Goal: Information Seeking & Learning: Learn about a topic

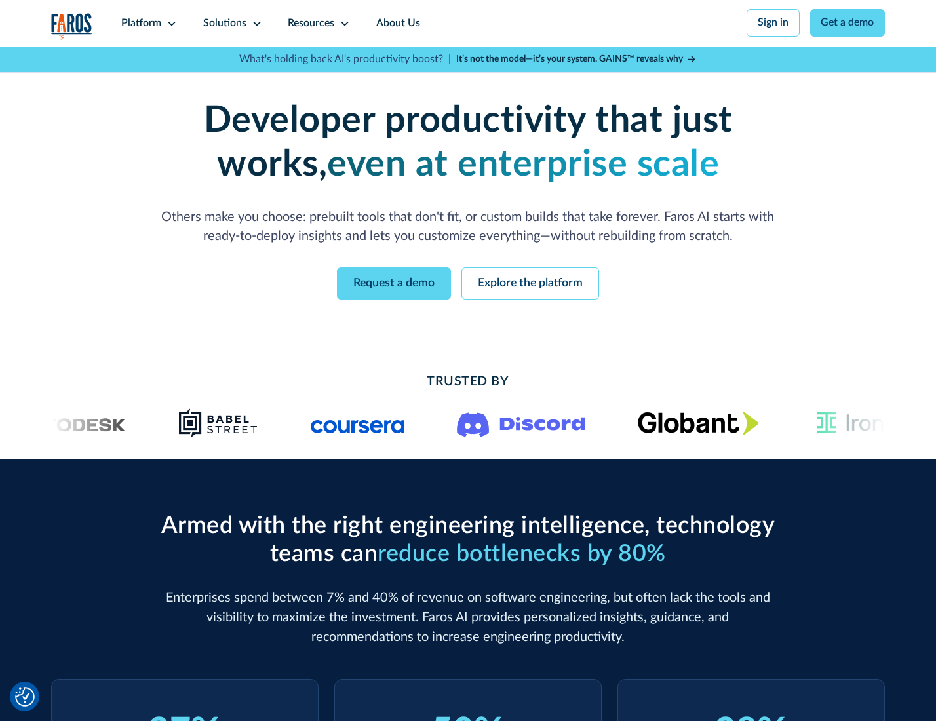
click at [170, 23] on icon at bounding box center [172, 23] width 10 height 10
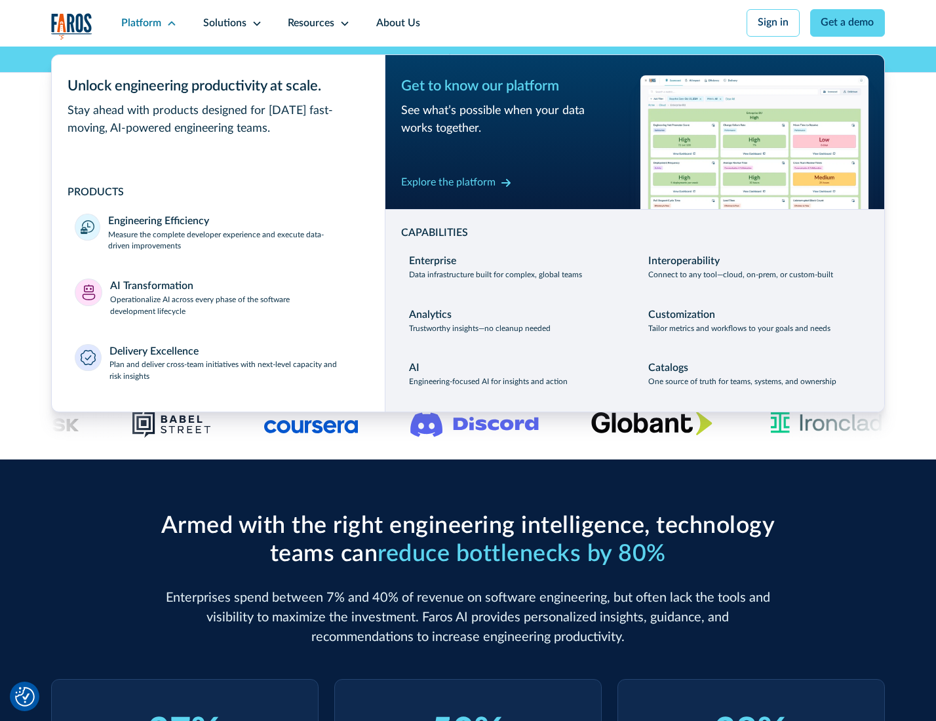
click at [233, 243] on p "Measure the complete developer experience and execute data-driven improvements" at bounding box center [234, 241] width 253 height 24
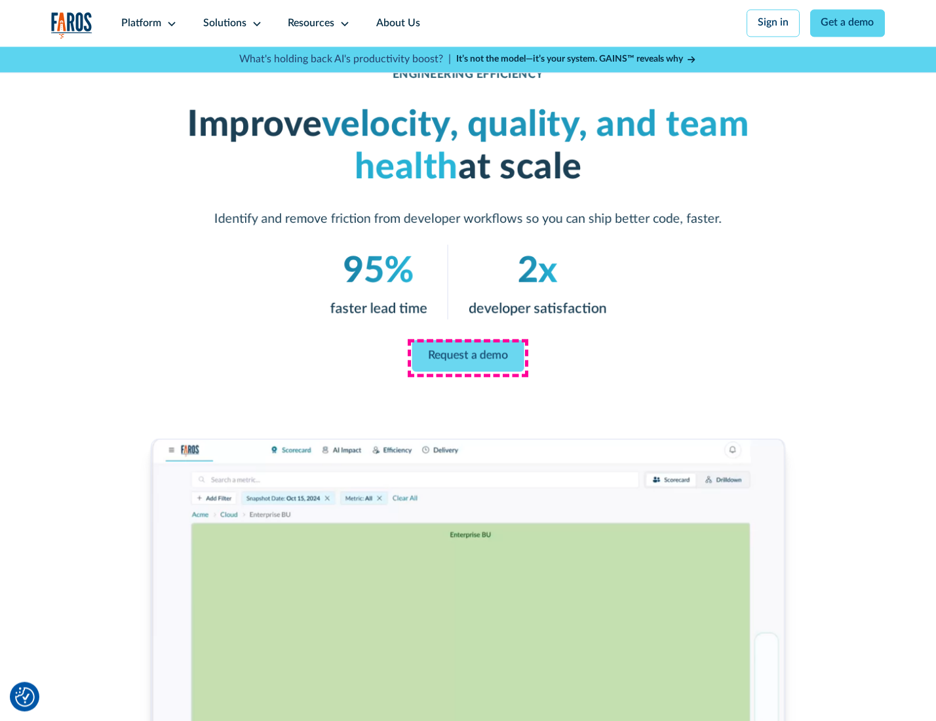
click at [468, 357] on link "Request a demo" at bounding box center [468, 355] width 112 height 31
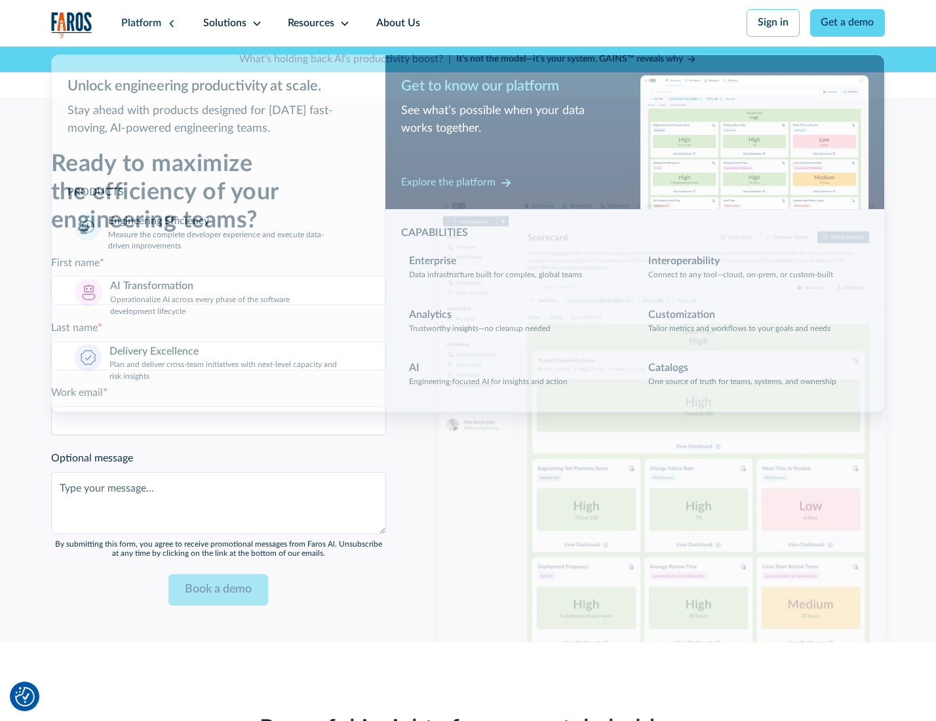
scroll to position [2854, 0]
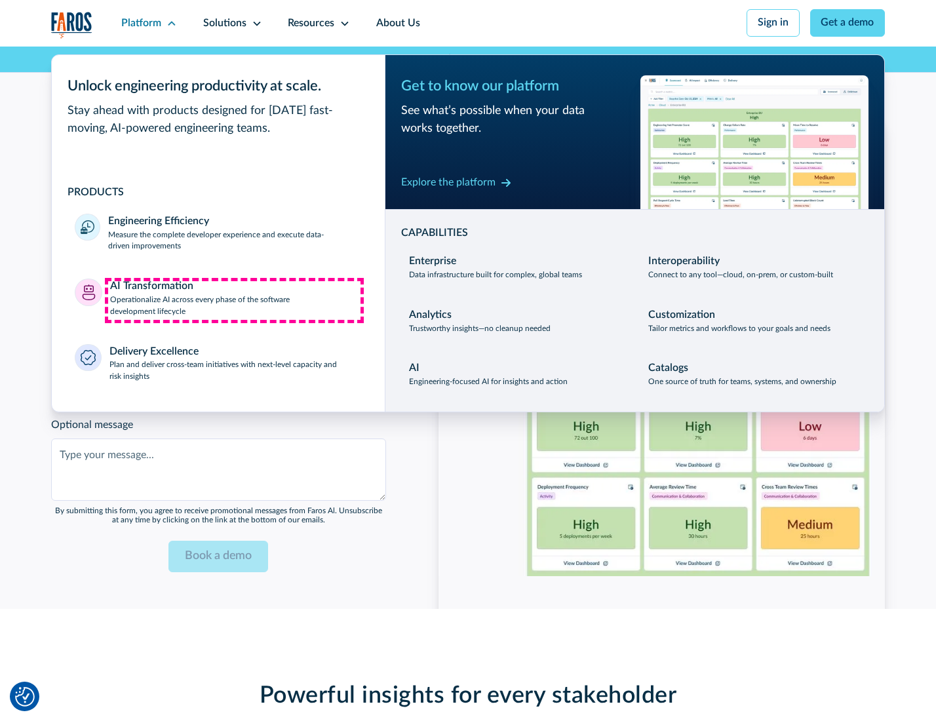
click at [234, 300] on p "Operationalize AI across every phase of the software development lifecycle" at bounding box center [236, 306] width 252 height 24
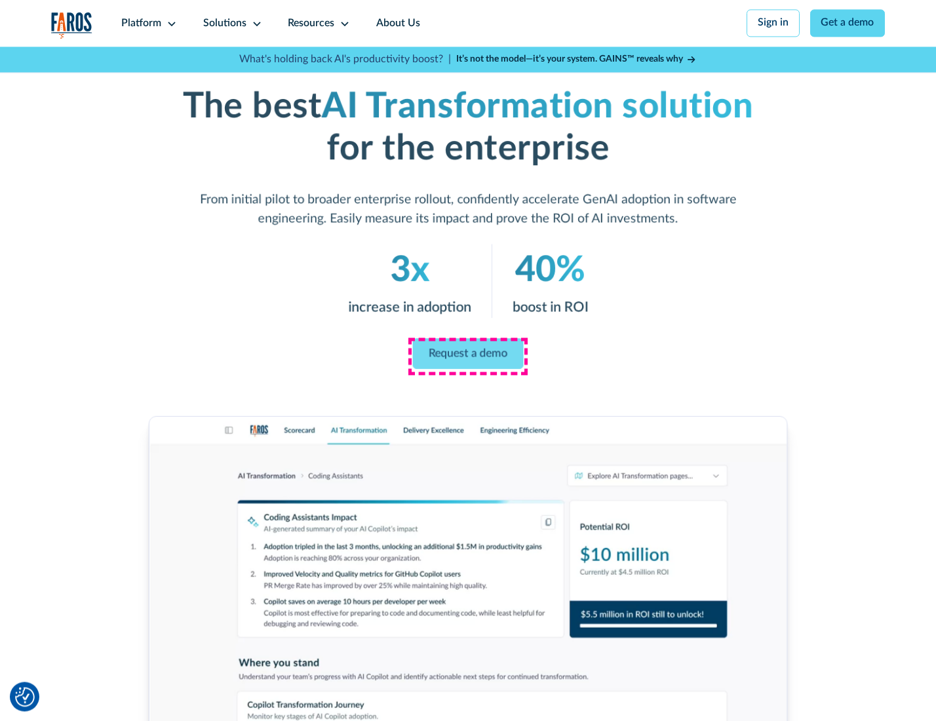
click at [468, 356] on link "Request a demo" at bounding box center [468, 353] width 111 height 31
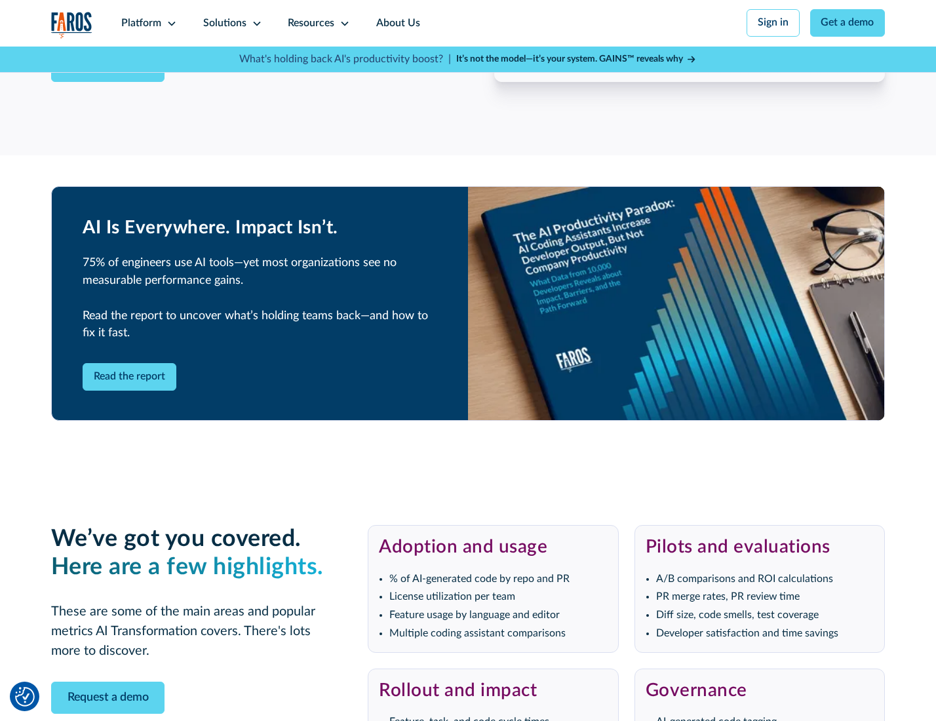
click at [147, 23] on div "Platform" at bounding box center [141, 24] width 40 height 16
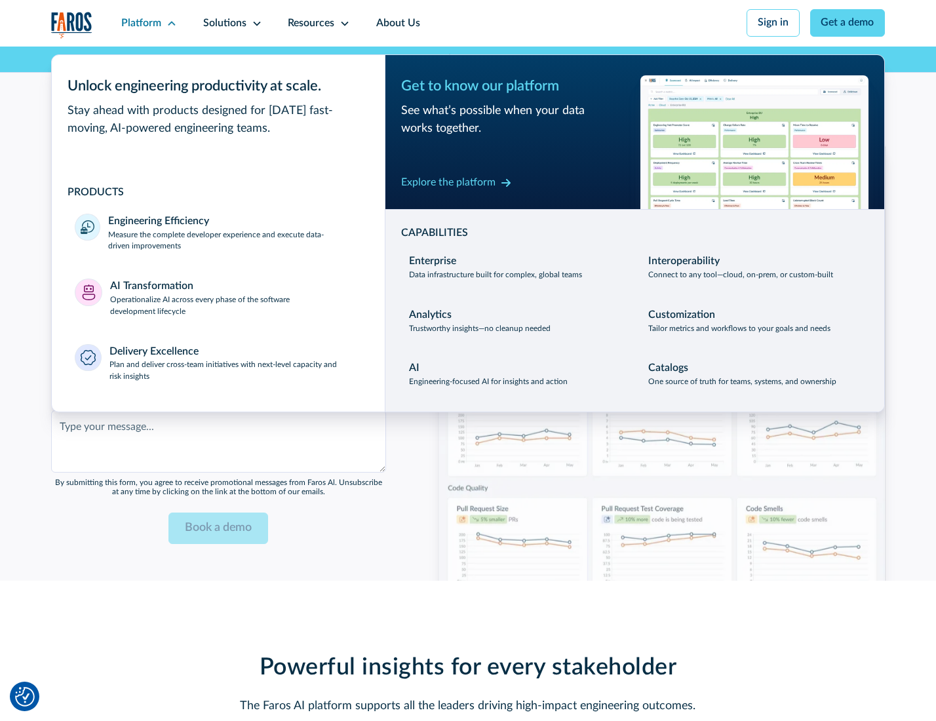
scroll to position [3170, 0]
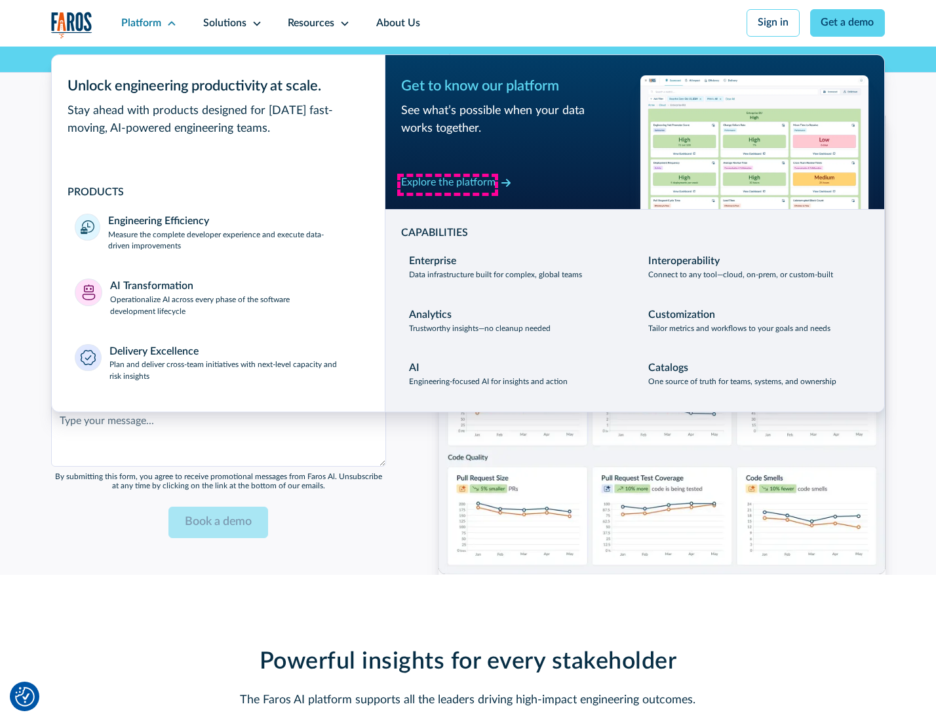
click at [448, 184] on div "Explore the platform" at bounding box center [448, 183] width 94 height 16
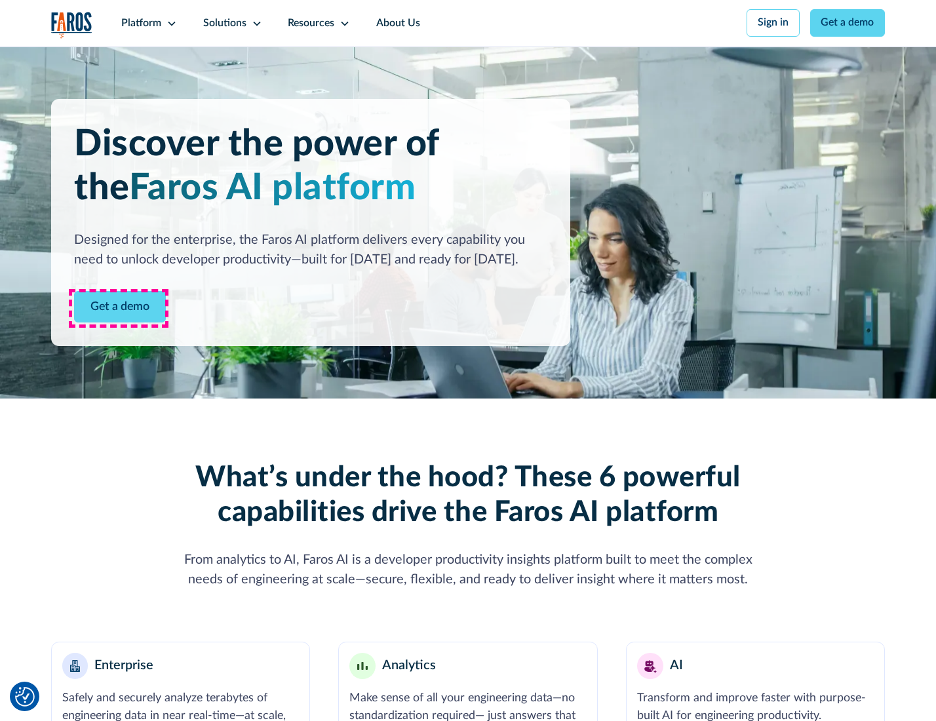
click at [119, 308] on link "Get a demo" at bounding box center [120, 307] width 92 height 32
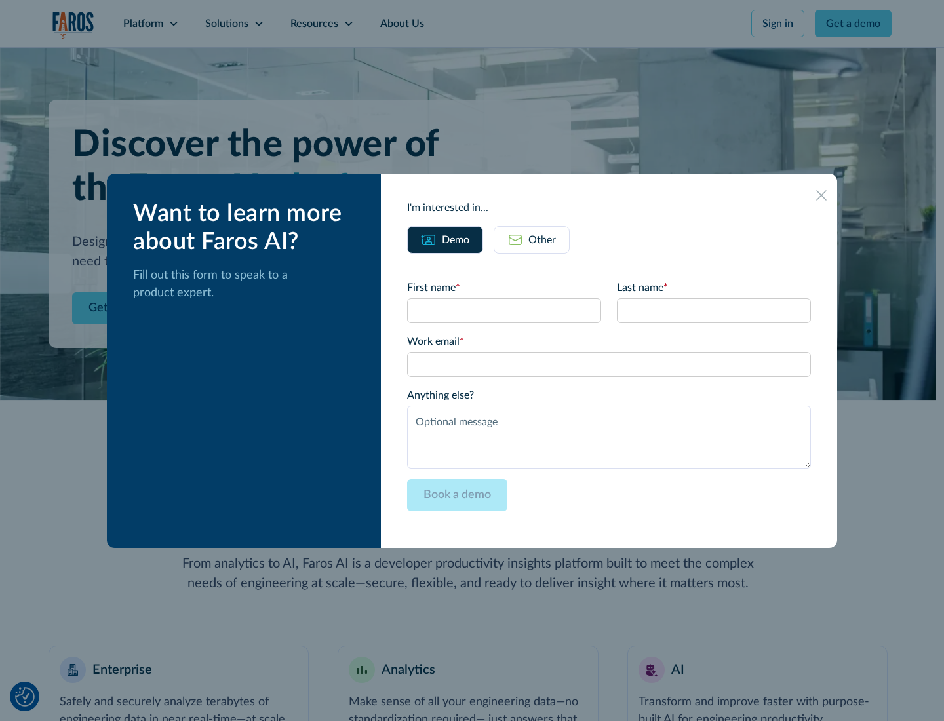
click at [542, 239] on div "Other" at bounding box center [543, 240] width 28 height 16
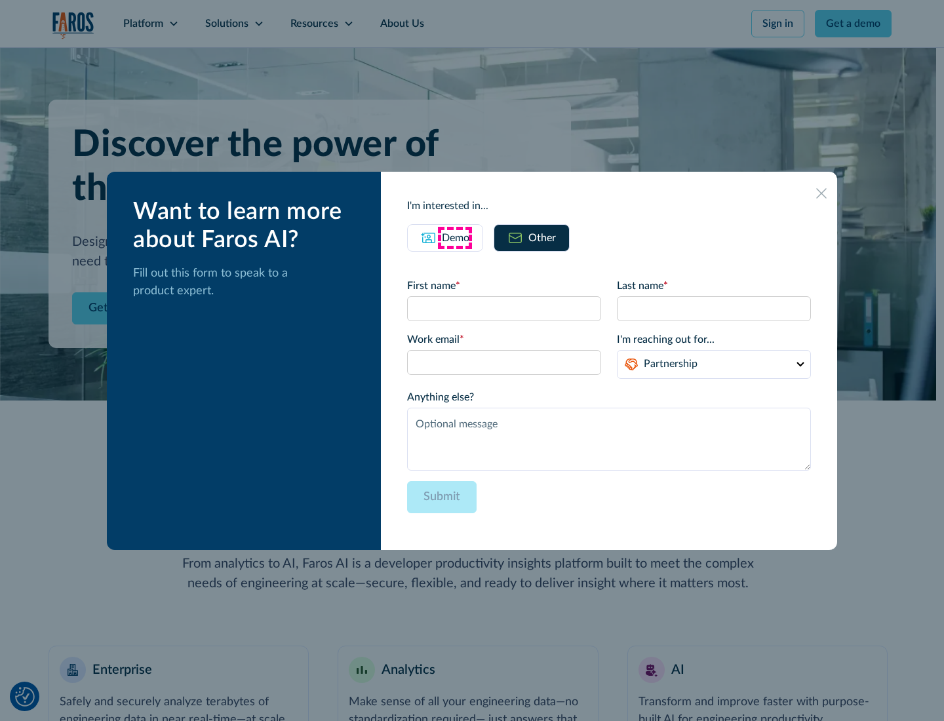
click at [454, 237] on div "Demo" at bounding box center [456, 238] width 28 height 16
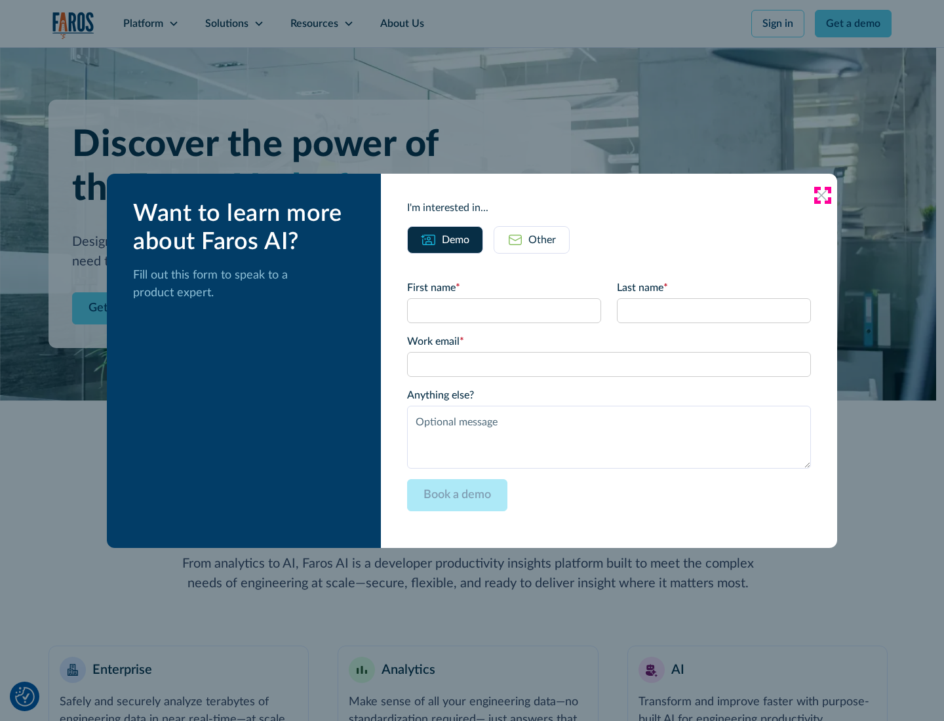
click at [822, 195] on icon at bounding box center [821, 195] width 10 height 10
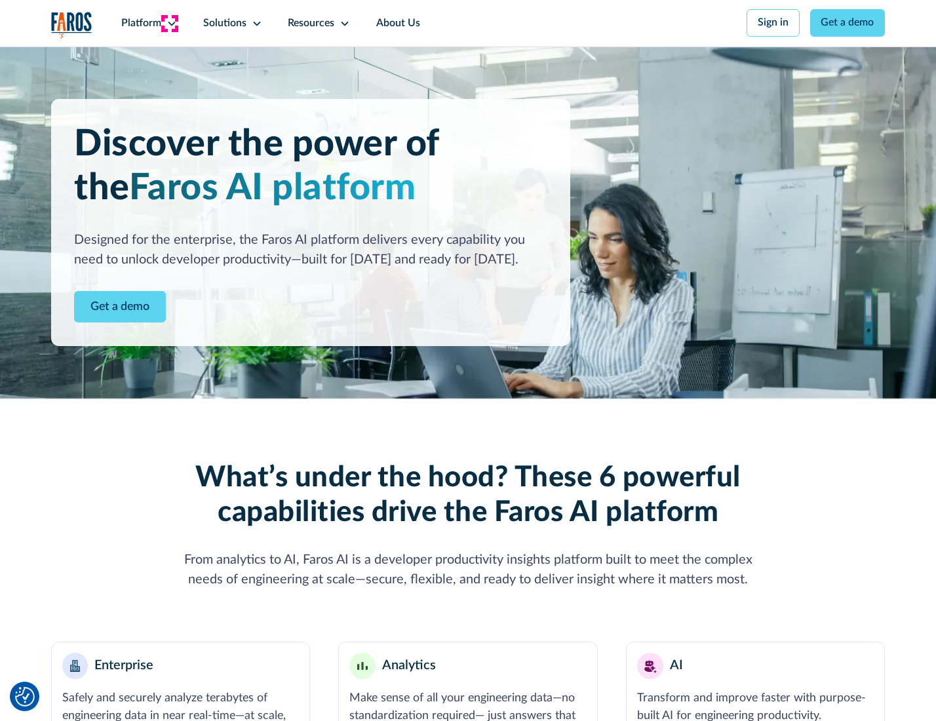
click at [170, 23] on icon at bounding box center [172, 23] width 10 height 10
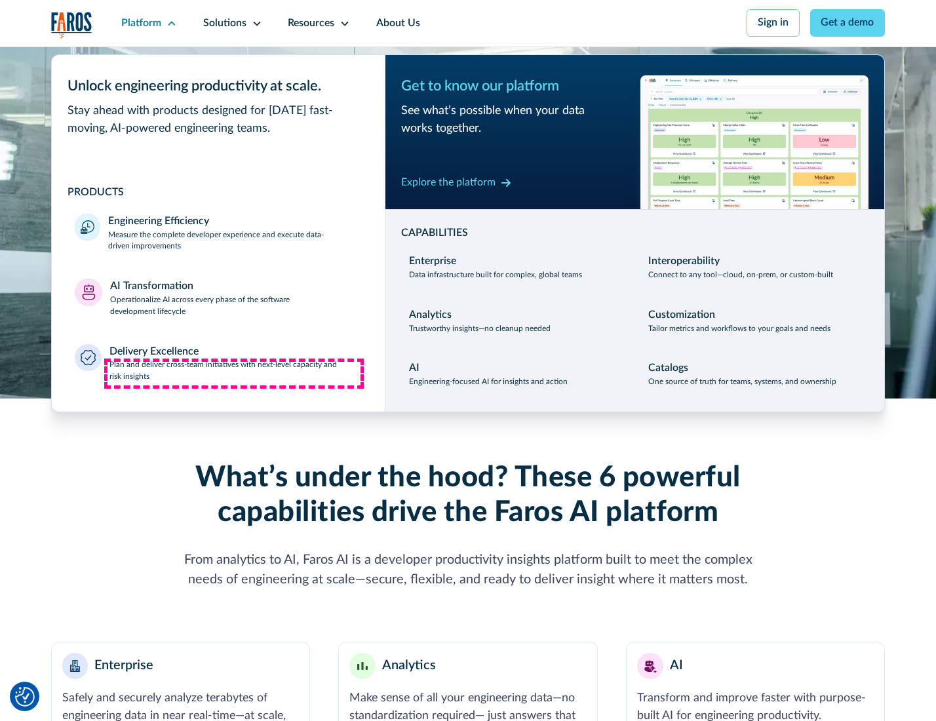
click at [234, 374] on p "Plan and deliver cross-team initiatives with next-level capacity and risk insig…" at bounding box center [236, 371] width 252 height 24
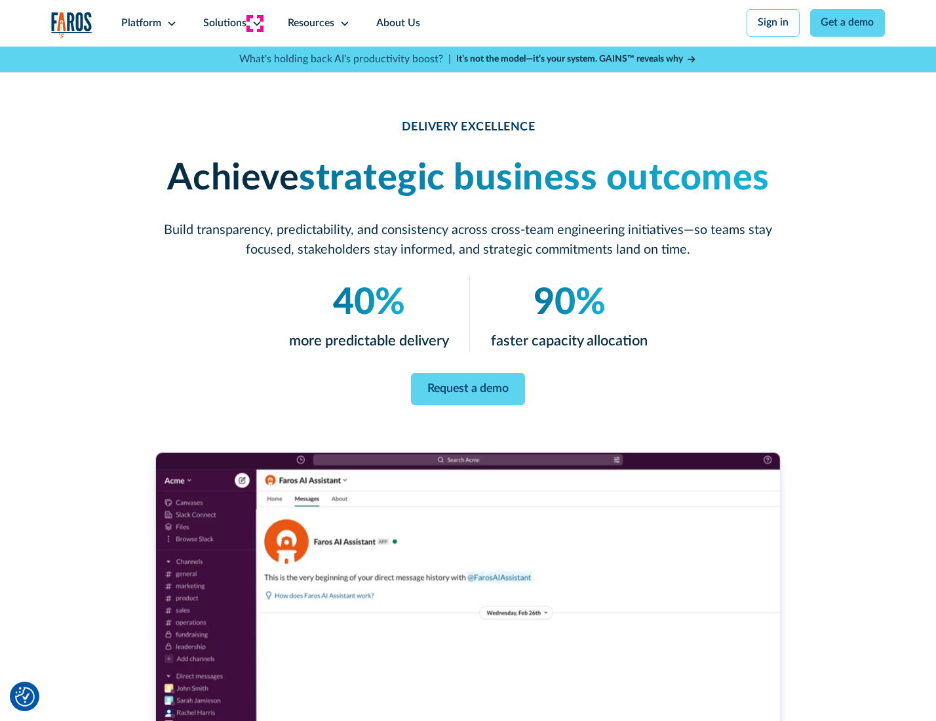
click at [254, 23] on icon at bounding box center [257, 23] width 10 height 10
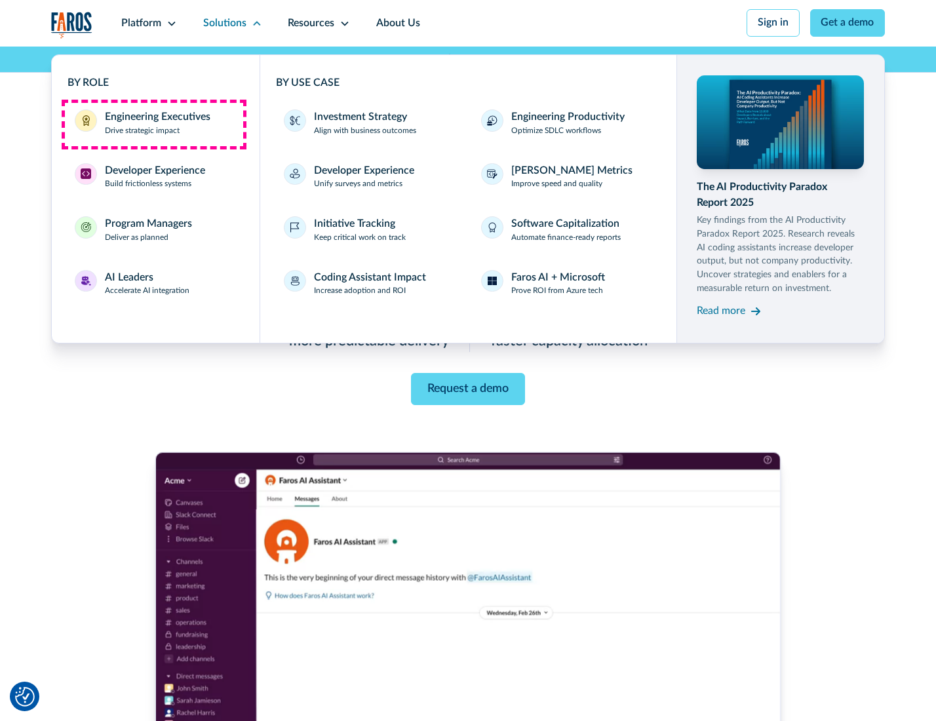
click at [153, 124] on div "Engineering Executives" at bounding box center [158, 118] width 106 height 16
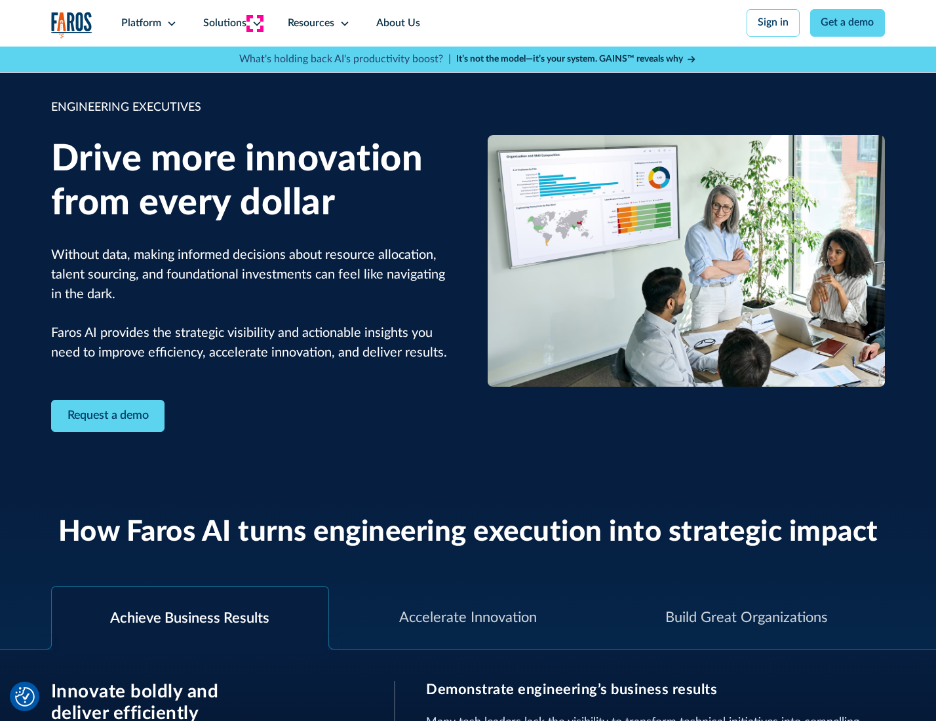
click at [254, 23] on icon at bounding box center [257, 23] width 10 height 10
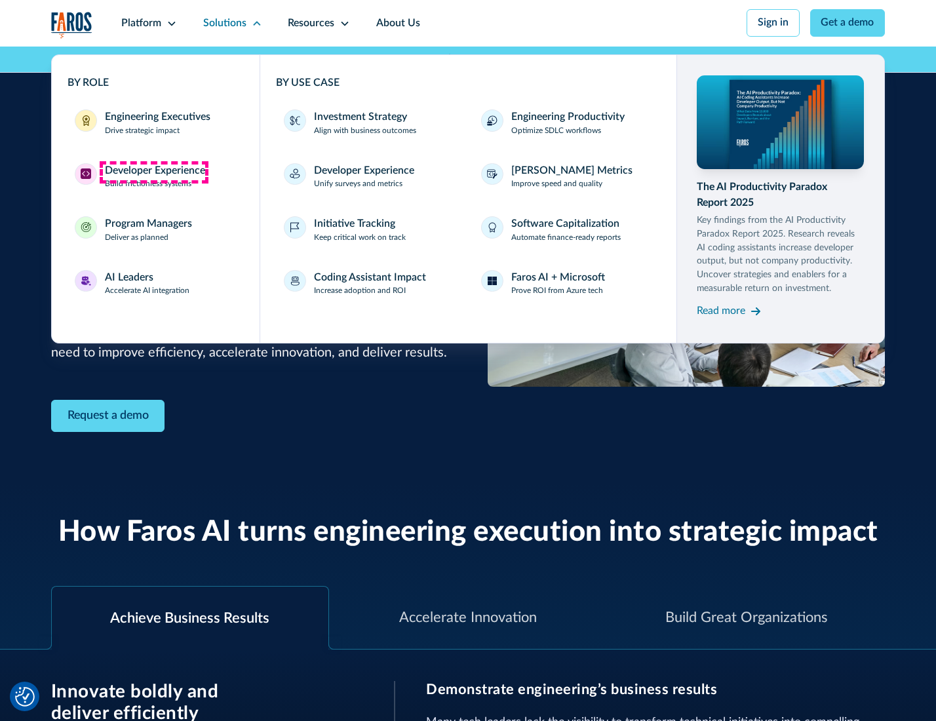
click at [153, 172] on div "Developer Experience" at bounding box center [155, 171] width 100 height 16
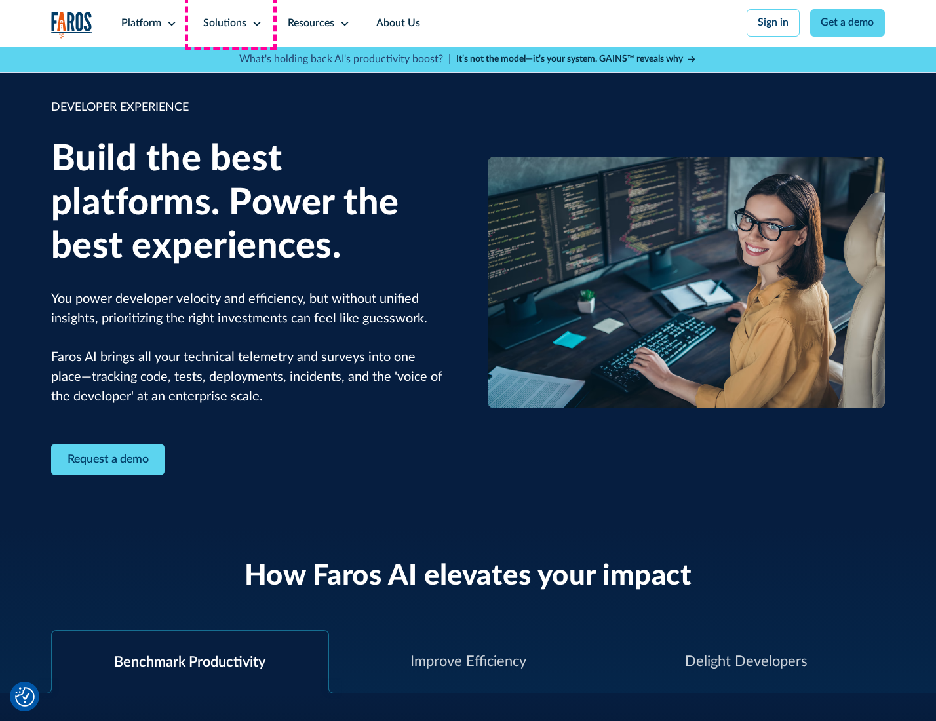
click at [231, 23] on div "Solutions" at bounding box center [224, 24] width 43 height 16
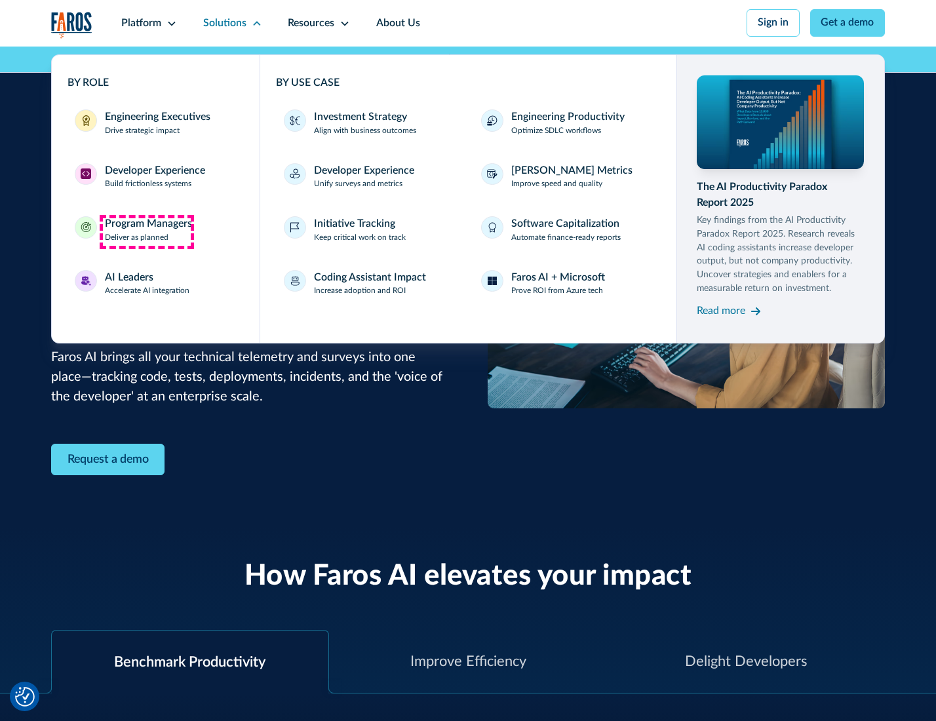
click at [146, 231] on div "Program Managers" at bounding box center [148, 224] width 87 height 16
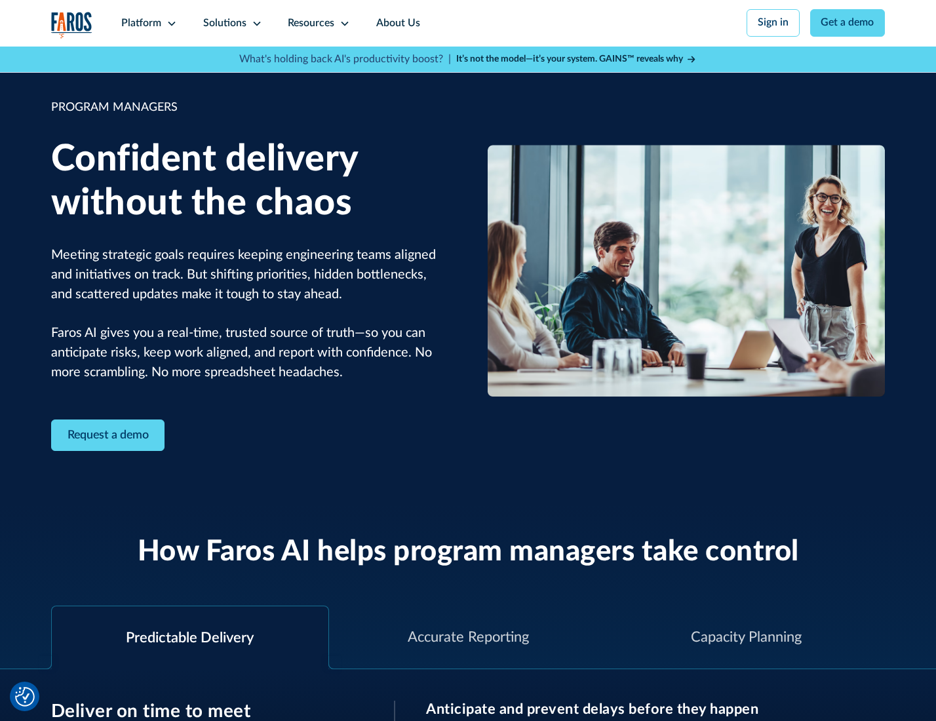
click at [254, 24] on icon at bounding box center [257, 23] width 10 height 10
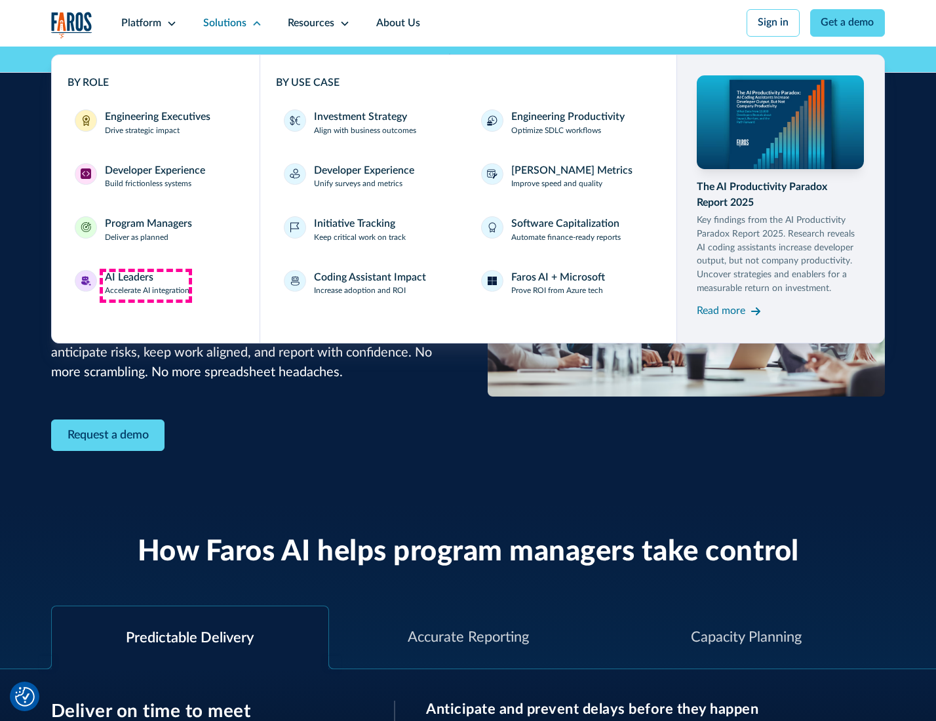
click at [146, 285] on div "AI Leaders" at bounding box center [129, 278] width 49 height 16
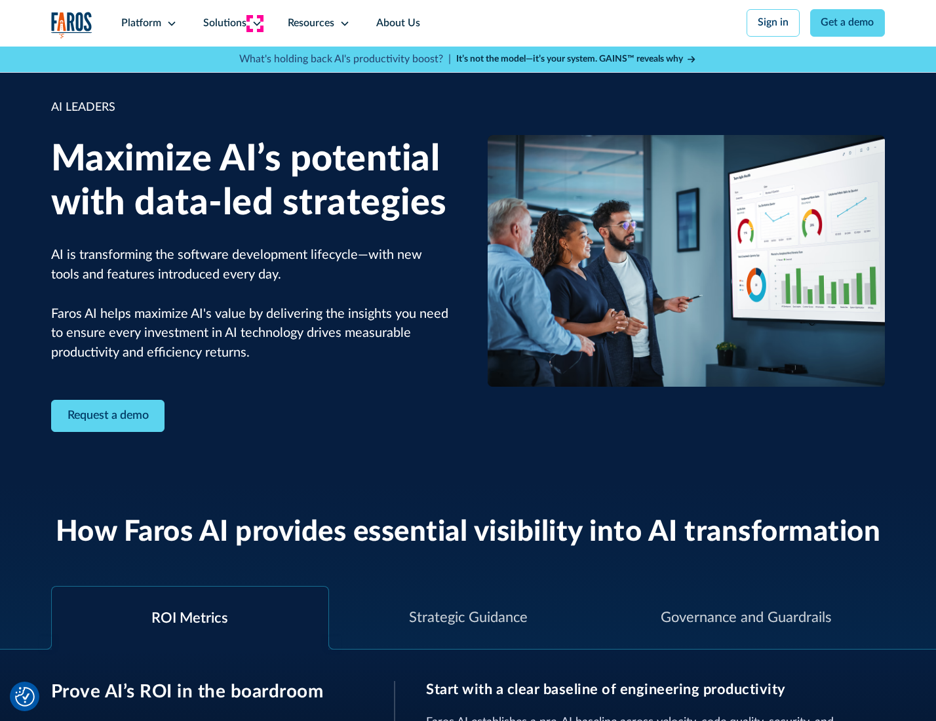
click at [254, 23] on icon at bounding box center [257, 23] width 10 height 10
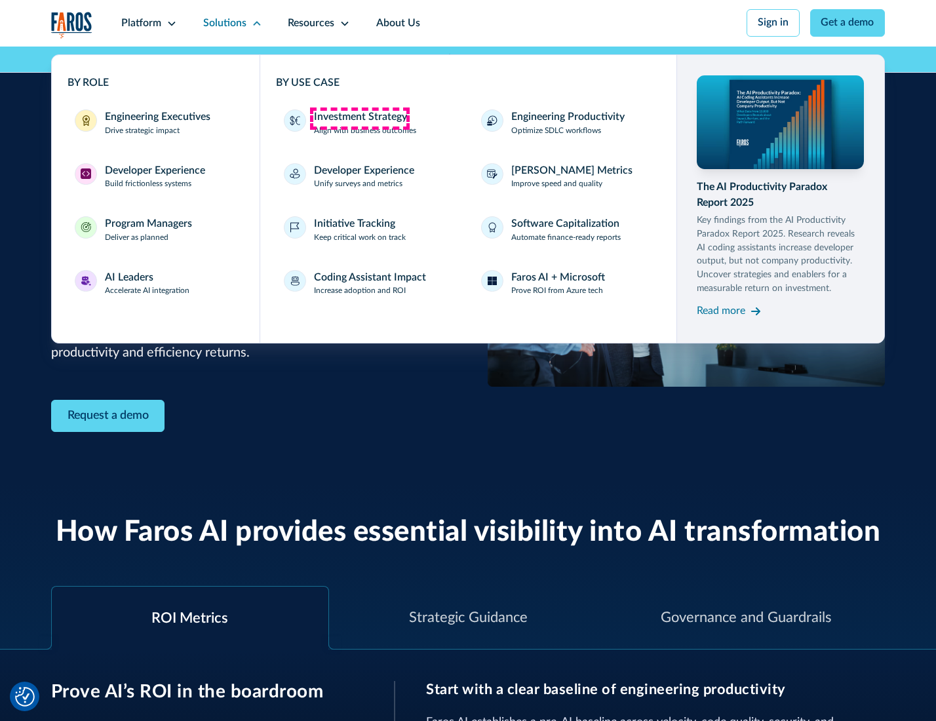
click at [359, 118] on div "Investment Strategy" at bounding box center [360, 118] width 93 height 16
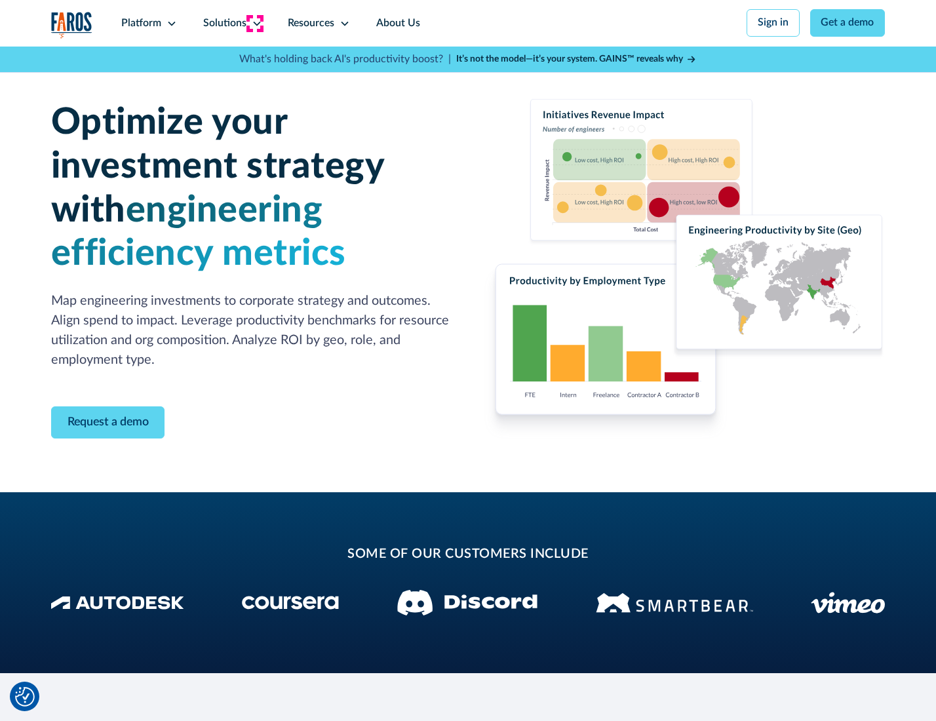
click at [254, 23] on icon at bounding box center [257, 23] width 10 height 10
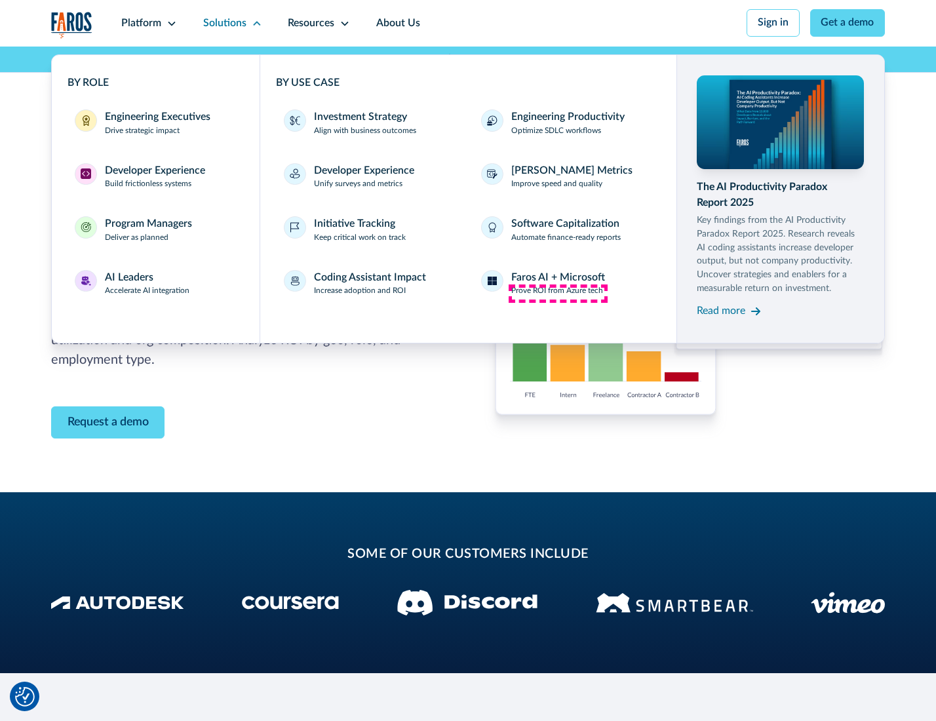
click at [558, 293] on p "Prove ROI from Azure tech" at bounding box center [557, 291] width 92 height 12
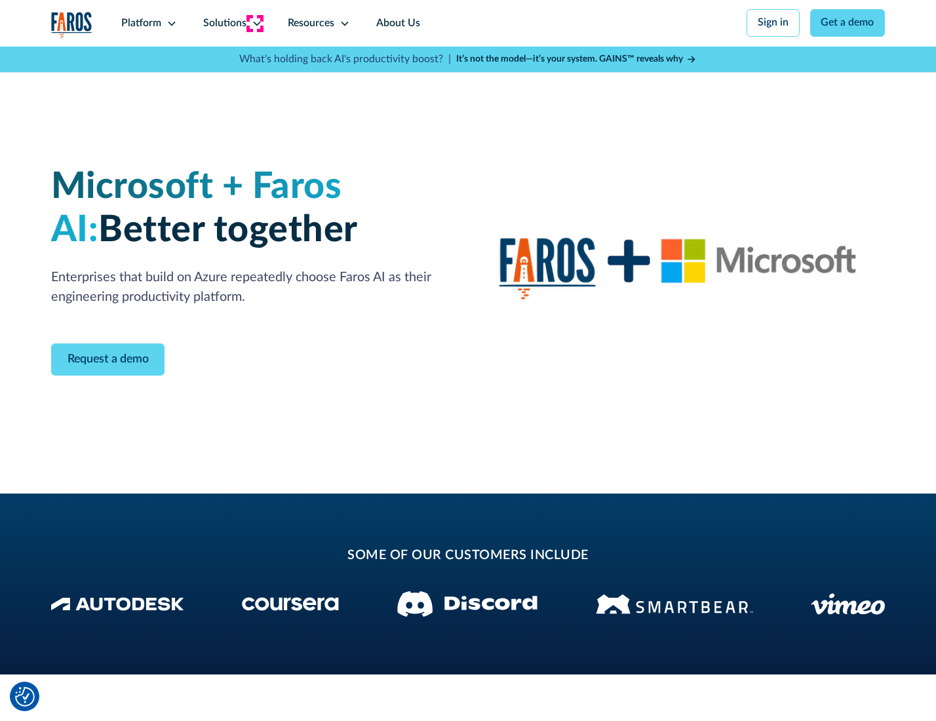
click at [254, 23] on icon at bounding box center [257, 23] width 10 height 10
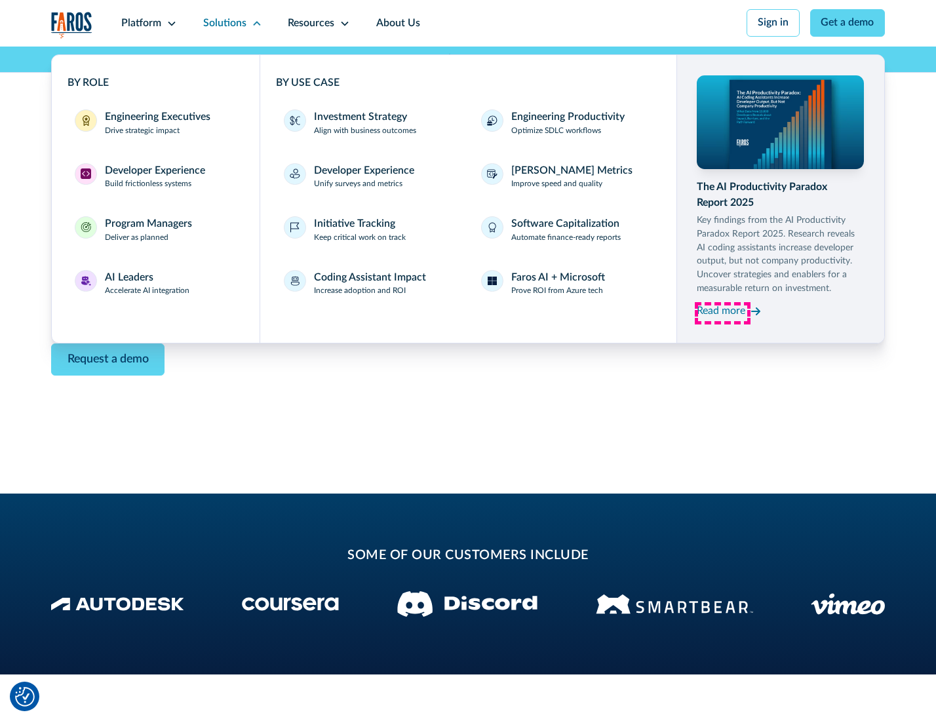
click at [723, 313] on div "Read more" at bounding box center [721, 312] width 49 height 16
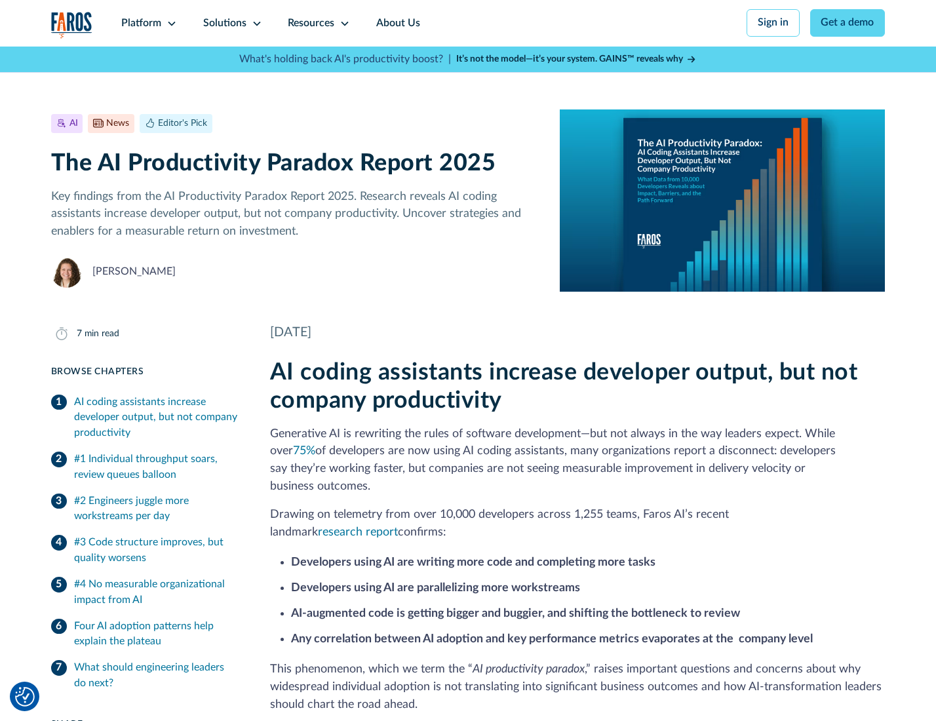
click at [344, 23] on icon at bounding box center [345, 23] width 10 height 10
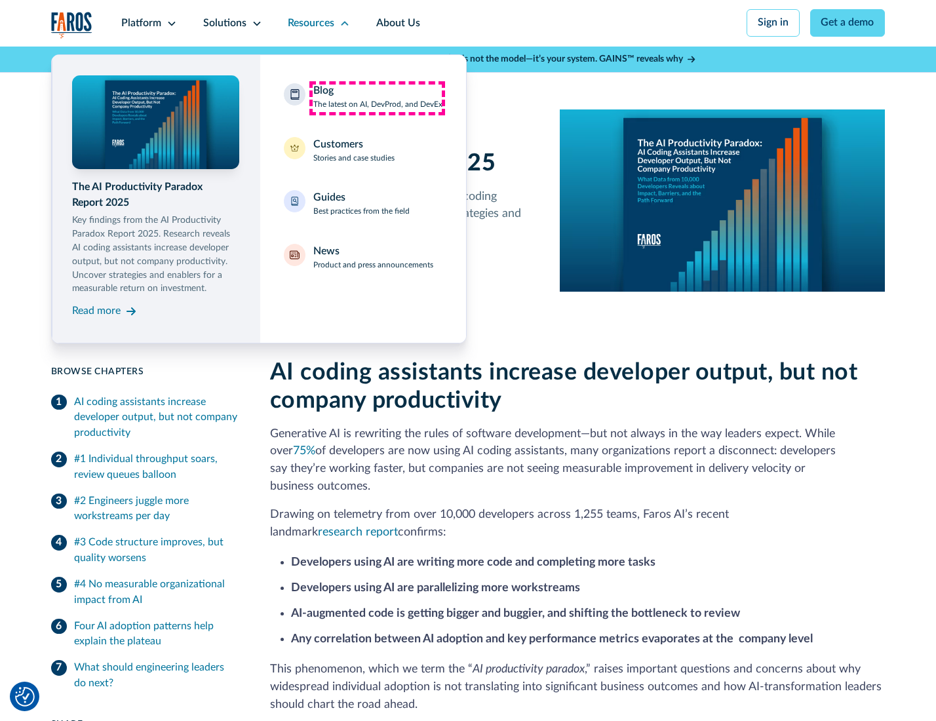
click at [377, 98] on div "Blog The latest on AI, DevProd, and DevEx" at bounding box center [377, 97] width 129 height 28
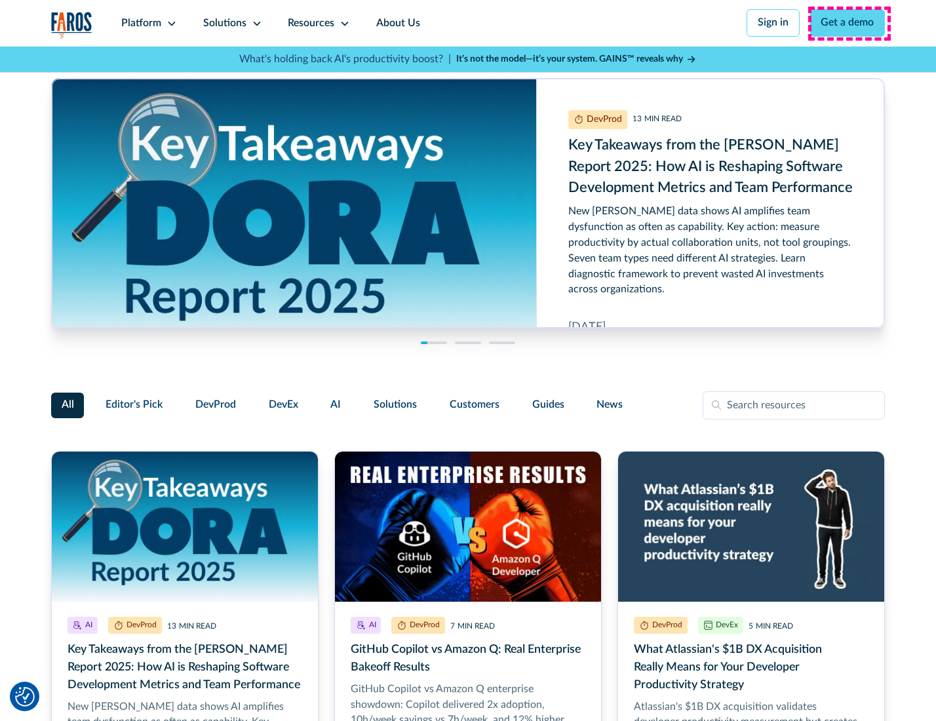
click at [849, 23] on link "Get a demo" at bounding box center [847, 23] width 75 height 28
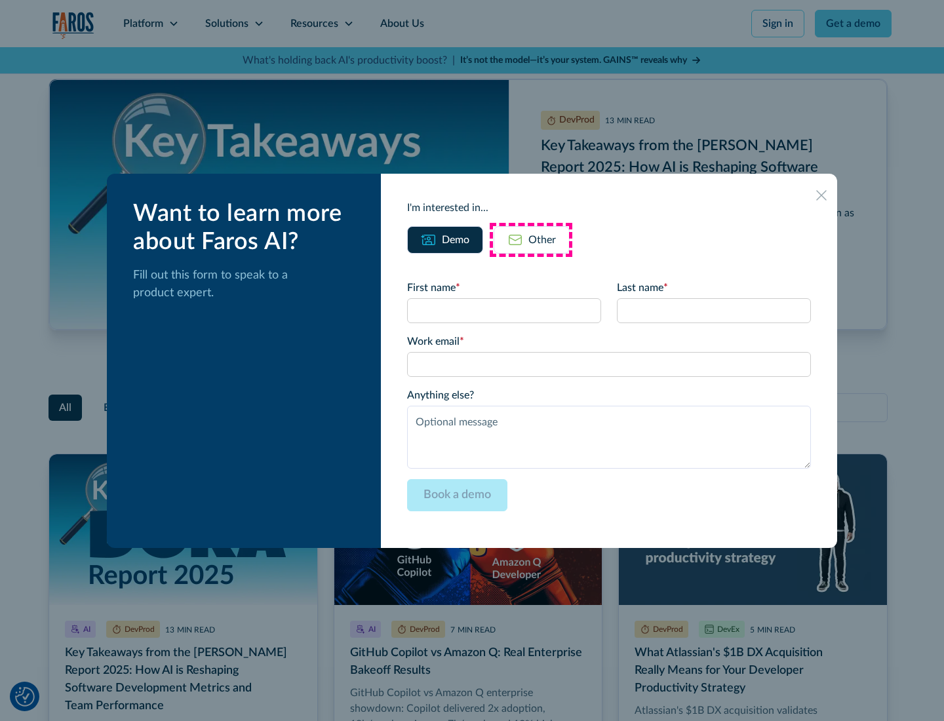
click at [531, 239] on div "Other" at bounding box center [543, 240] width 28 height 16
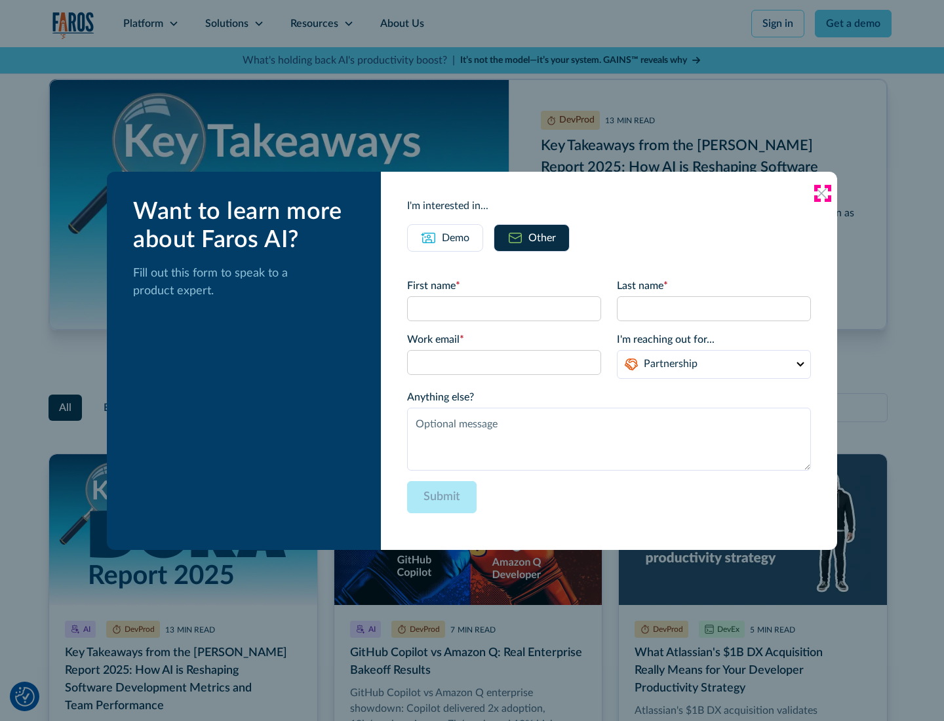
click at [822, 193] on icon at bounding box center [821, 193] width 10 height 10
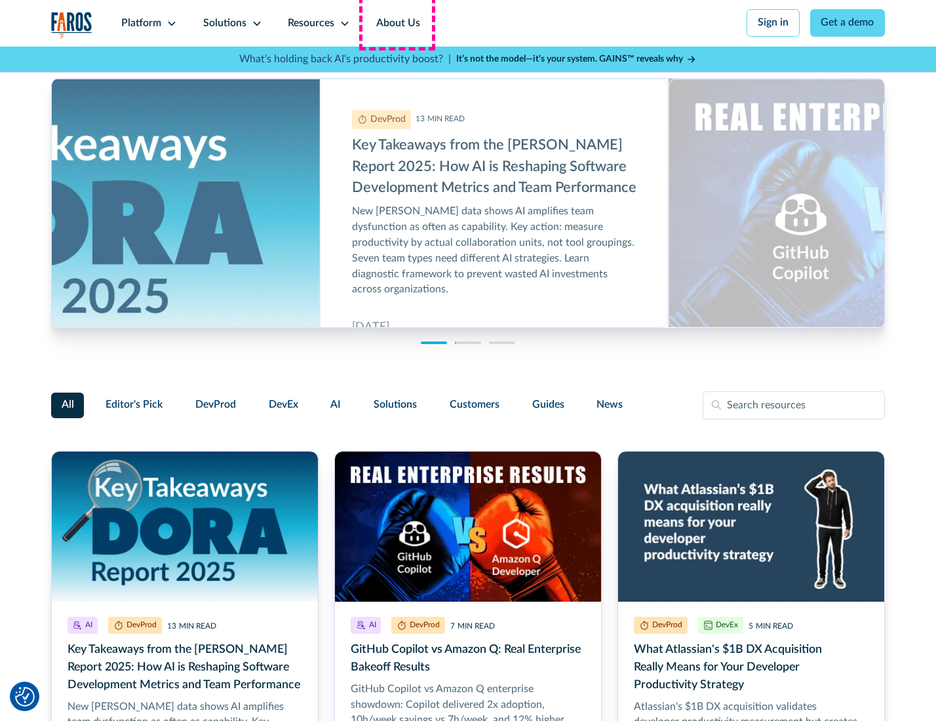
click at [397, 23] on link "About Us" at bounding box center [398, 23] width 70 height 47
